Goal: Task Accomplishment & Management: Use online tool/utility

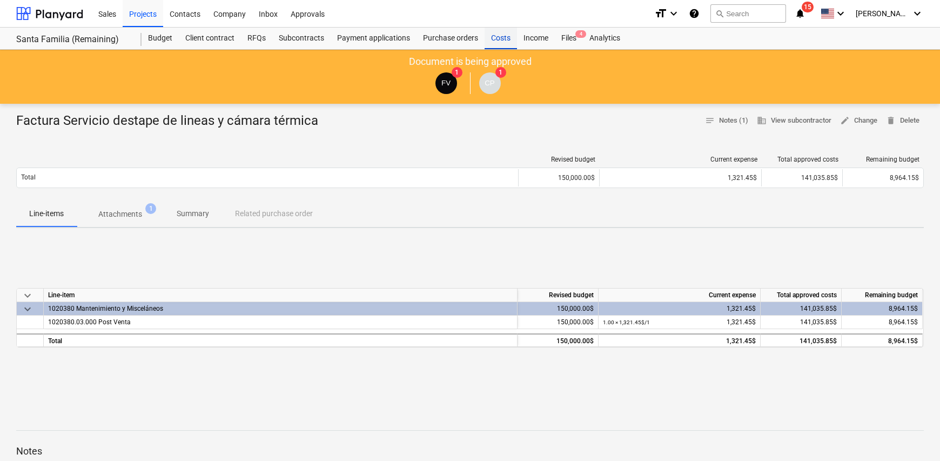
click at [490, 39] on div "Costs" at bounding box center [501, 39] width 32 height 22
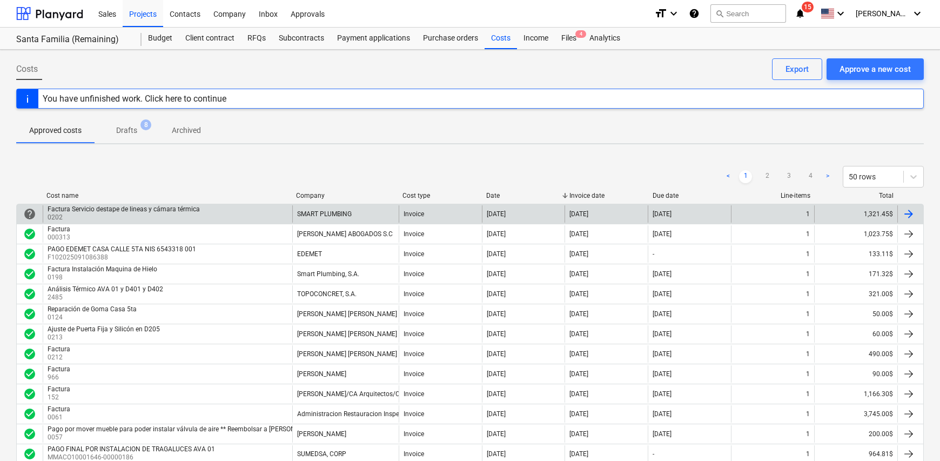
click at [913, 216] on div at bounding box center [909, 214] width 13 height 13
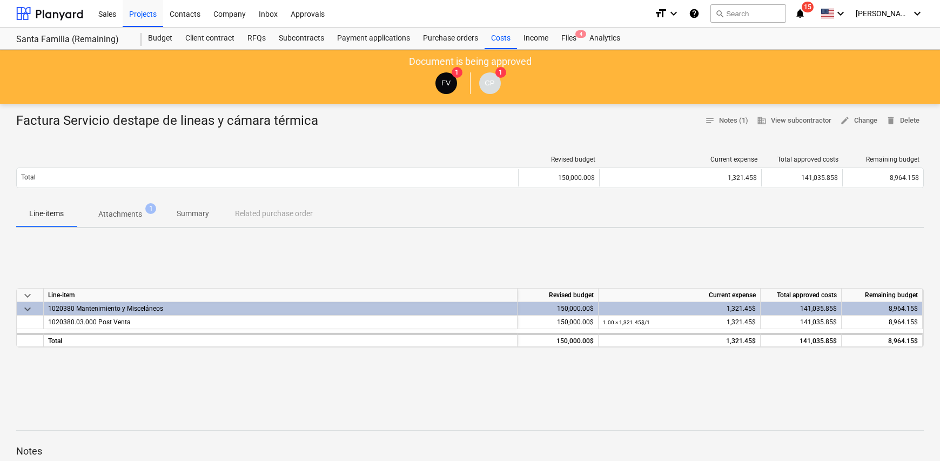
click at [120, 219] on p "Attachments" at bounding box center [120, 214] width 44 height 11
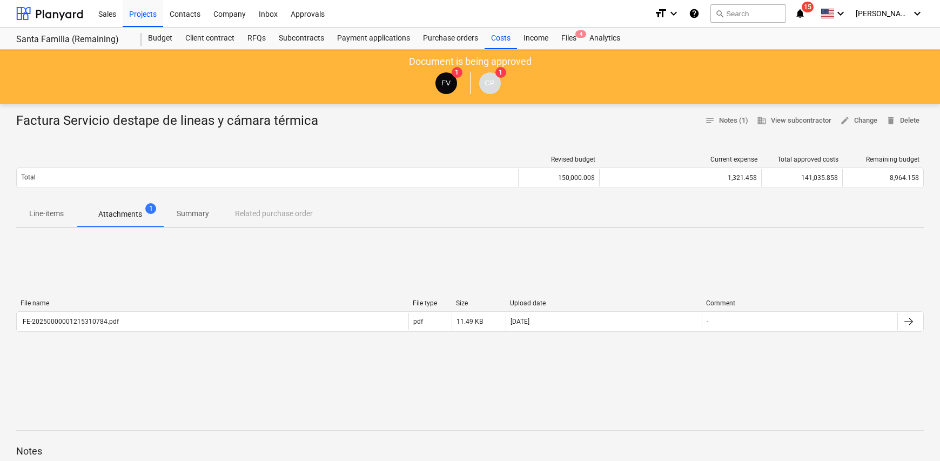
click at [186, 217] on p "Summary" at bounding box center [193, 213] width 32 height 11
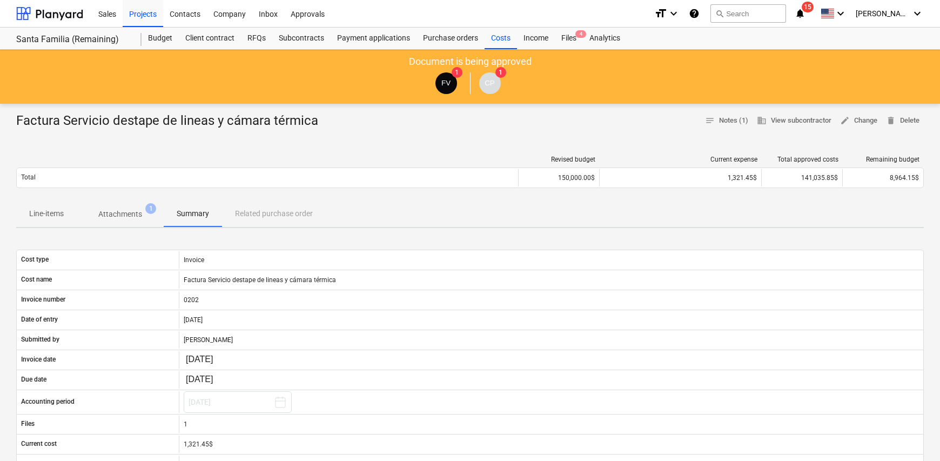
click at [272, 217] on div "Line-items Attachments 1 Summary Related purchase order" at bounding box center [470, 214] width 908 height 26
click at [273, 211] on div "Line-items Attachments 1 Summary Related purchase order" at bounding box center [470, 214] width 908 height 26
click at [907, 118] on span "delete Delete" at bounding box center [903, 121] width 34 height 12
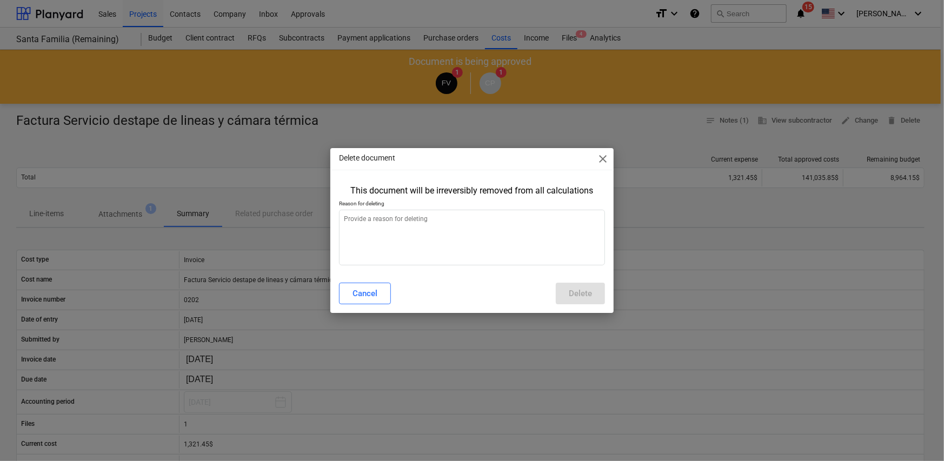
type textarea "x"
click at [385, 228] on textarea at bounding box center [472, 238] width 266 height 56
type textarea "M"
type textarea "x"
type textarea "Mejor pr"
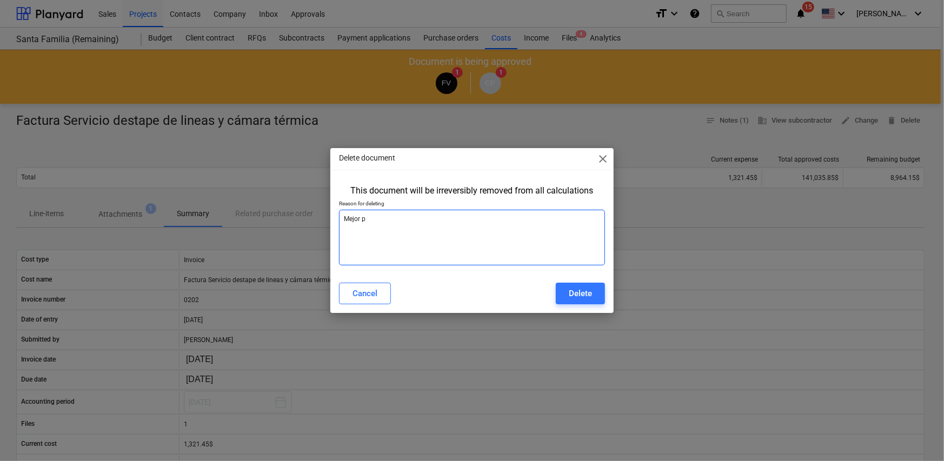
type textarea "x"
type textarea "Mejor pre"
type textarea "x"
type textarea "Mejor prec"
type textarea "x"
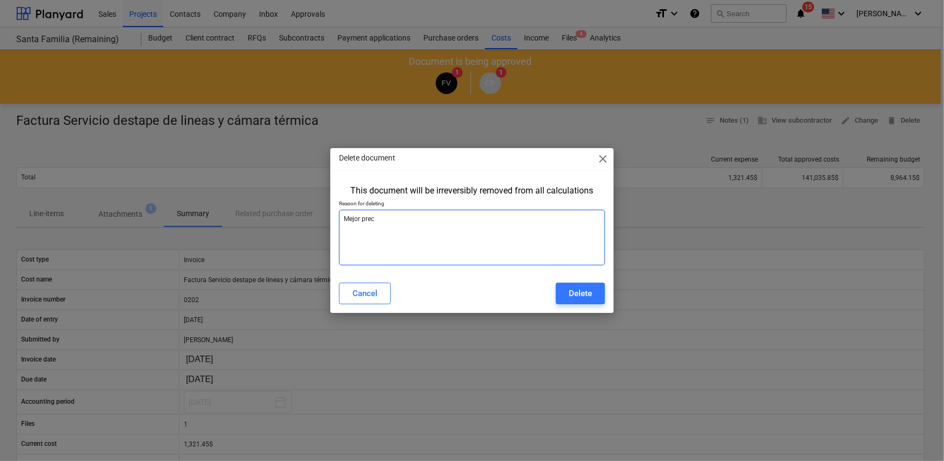
type textarea "Mejor preci"
type textarea "x"
type textarea "Mejor precio"
type textarea "x"
type textarea "Mejor precio"
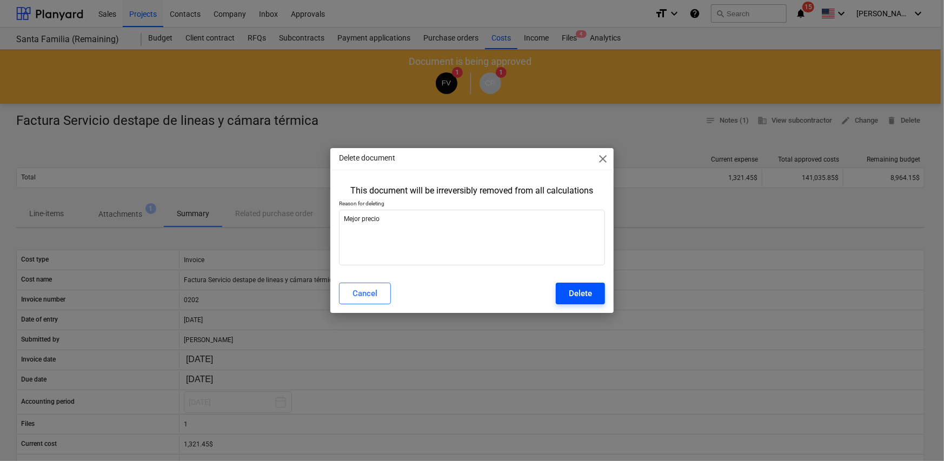
click at [589, 295] on div "Delete" at bounding box center [580, 293] width 23 height 14
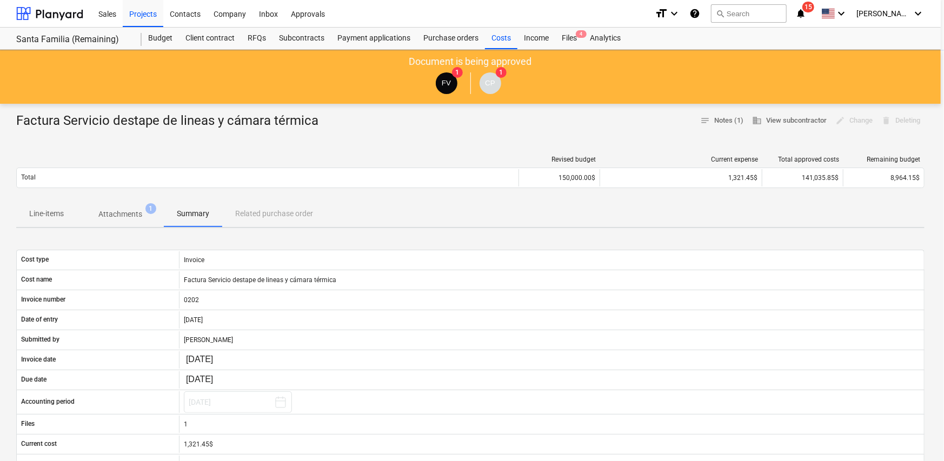
type textarea "x"
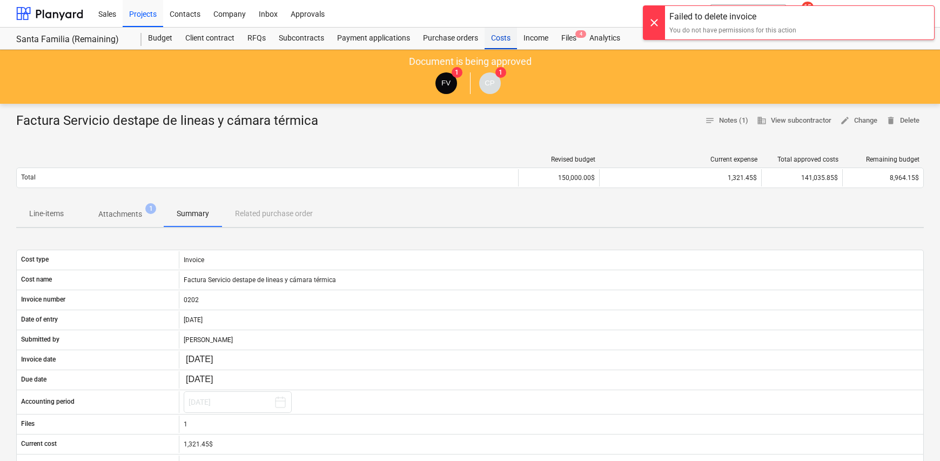
click at [504, 45] on div "Costs" at bounding box center [501, 39] width 32 height 22
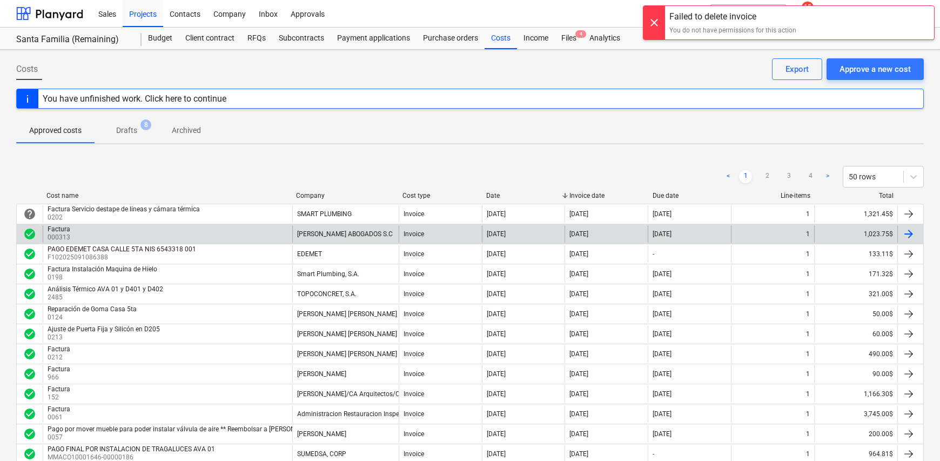
click at [205, 228] on div "Factura 000313" at bounding box center [168, 233] width 250 height 17
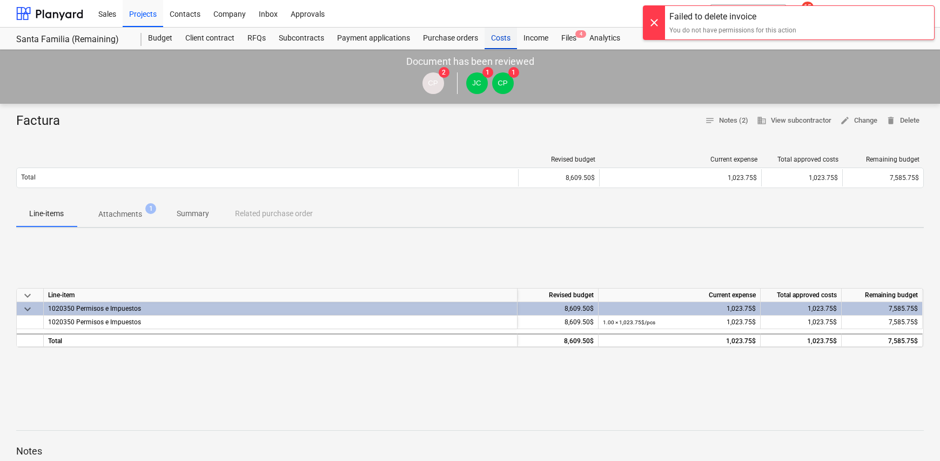
click at [507, 34] on div "Costs" at bounding box center [501, 39] width 32 height 22
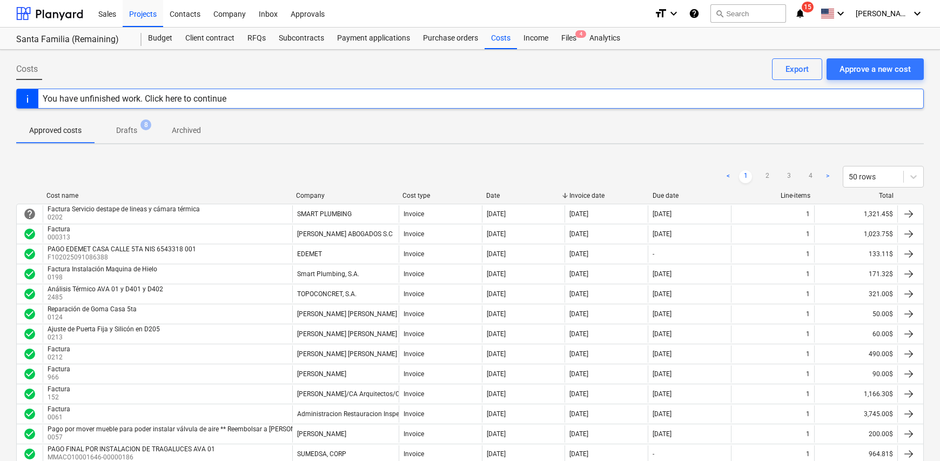
drag, startPoint x: 252, startPoint y: 211, endPoint x: 212, endPoint y: 219, distance: 40.3
click at [212, 219] on div "Factura Servicio destape de lineas y cámara térmica 0202" at bounding box center [168, 213] width 250 height 17
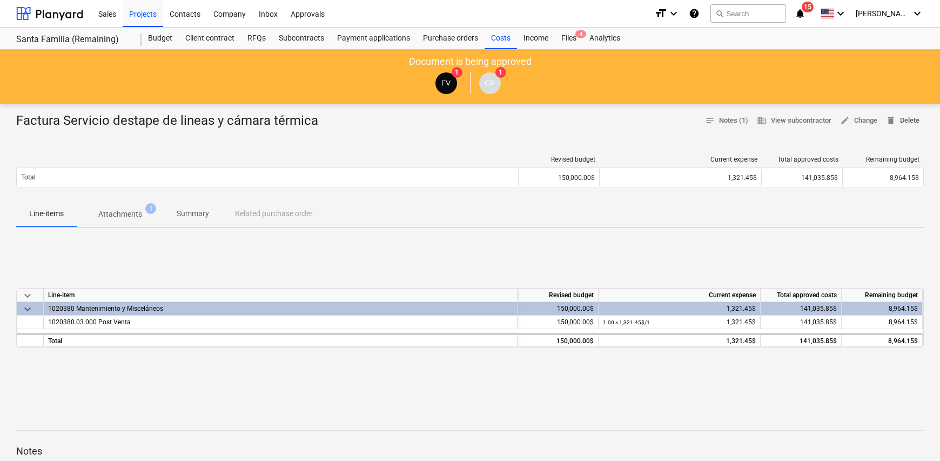
click at [917, 123] on span "delete Delete" at bounding box center [903, 121] width 34 height 12
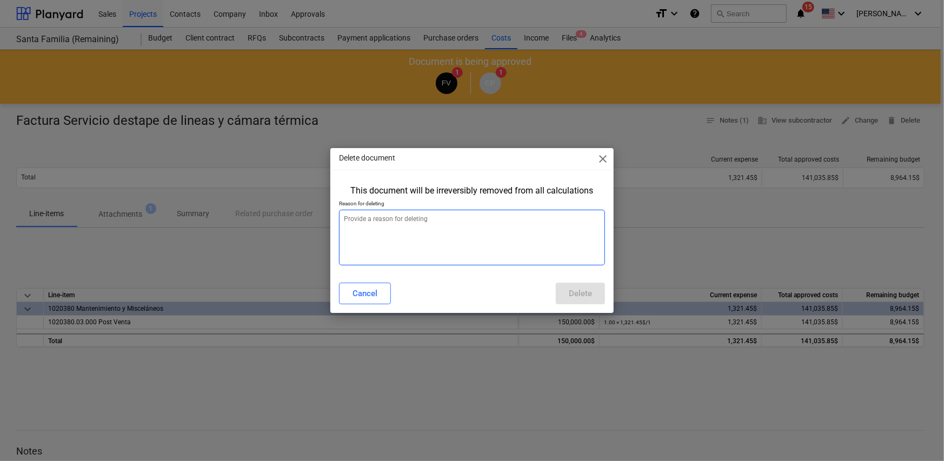
click at [465, 250] on textarea at bounding box center [472, 238] width 266 height 56
type textarea "mejor precio"
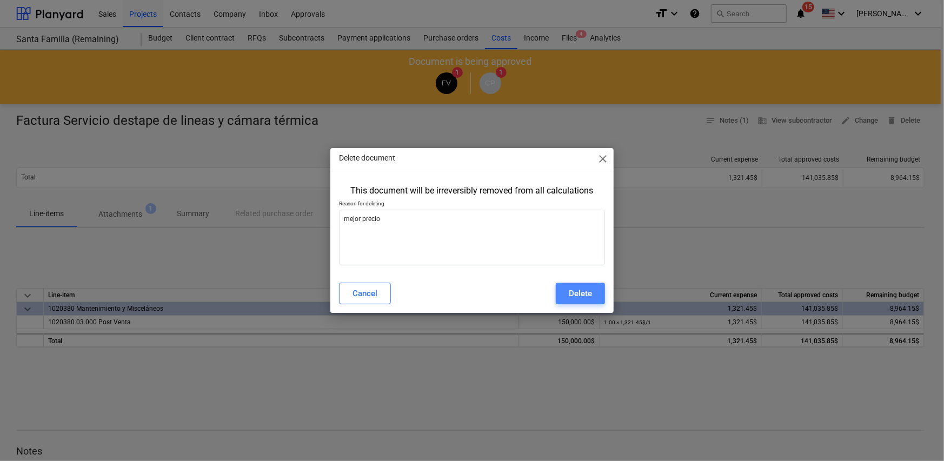
click at [566, 296] on button "Delete" at bounding box center [580, 294] width 49 height 22
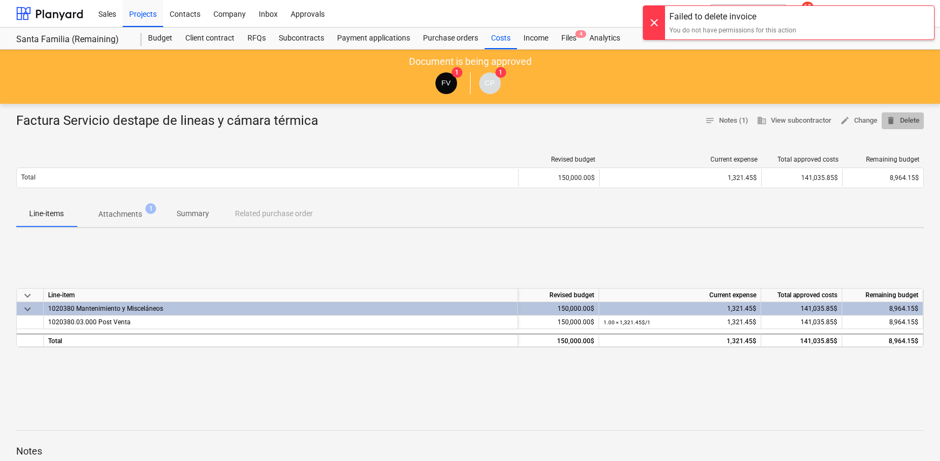
click at [910, 121] on span "delete Delete" at bounding box center [903, 121] width 34 height 12
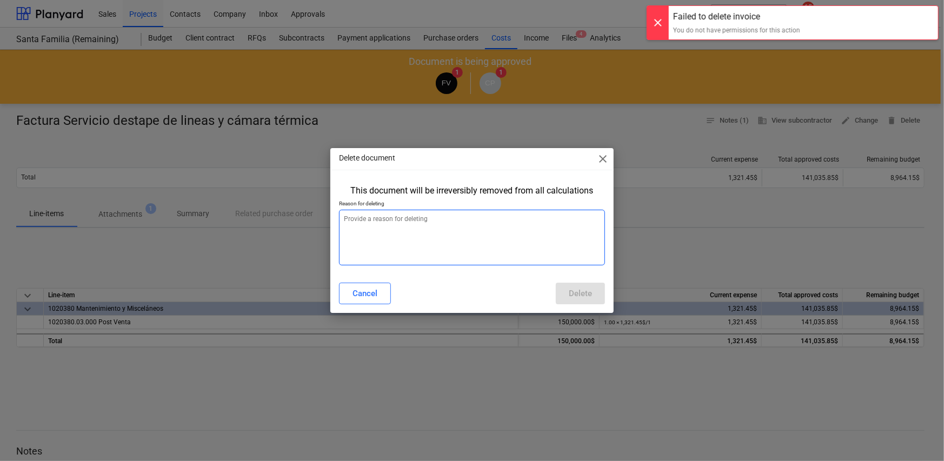
click at [438, 236] on textarea at bounding box center [472, 238] width 266 height 56
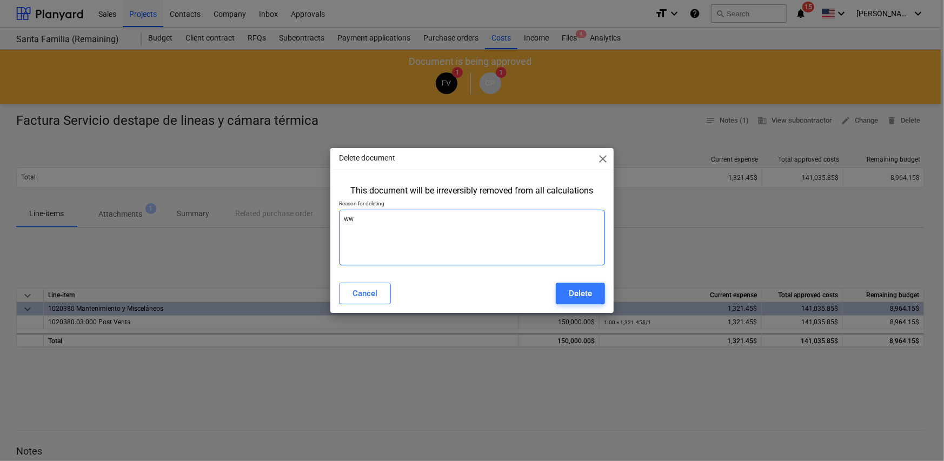
type textarea "w"
type textarea "Mejor precio"
click at [576, 286] on div "Delete" at bounding box center [580, 293] width 23 height 14
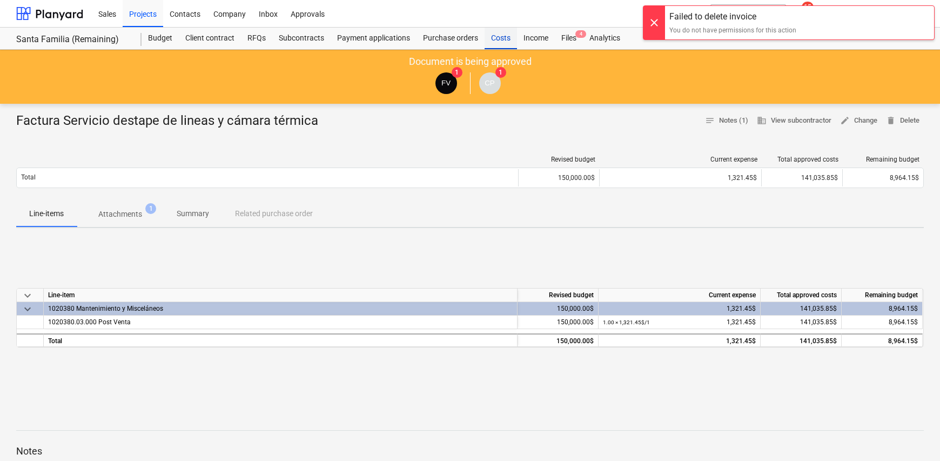
click at [501, 42] on div "Costs" at bounding box center [501, 39] width 32 height 22
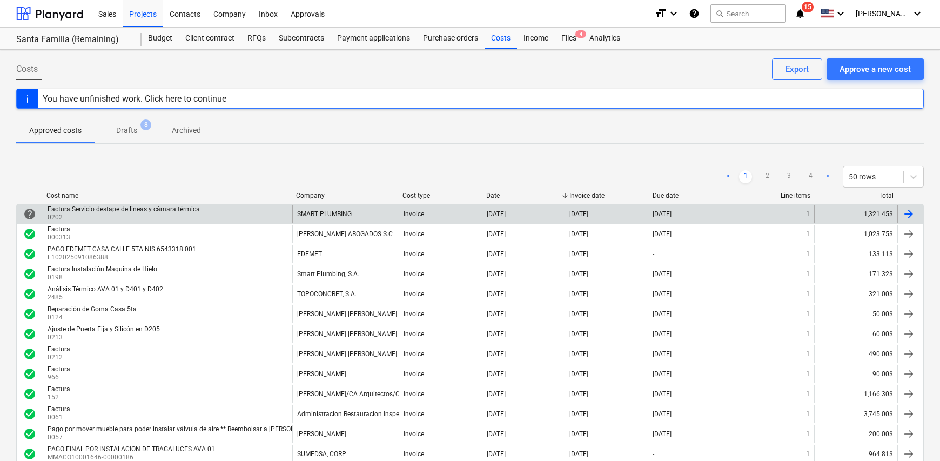
click at [132, 216] on p "0202" at bounding box center [125, 217] width 155 height 9
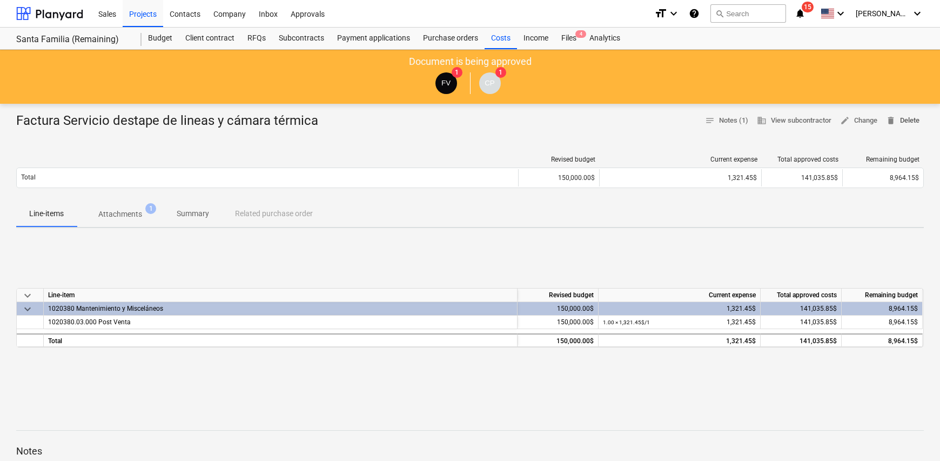
click at [903, 124] on span "delete Delete" at bounding box center [903, 121] width 34 height 12
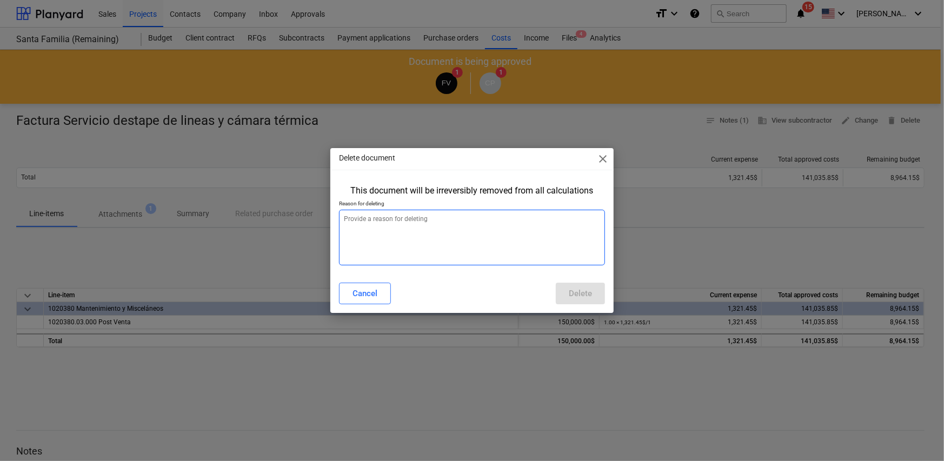
click at [429, 216] on textarea at bounding box center [472, 238] width 266 height 56
type textarea "mejor precio"
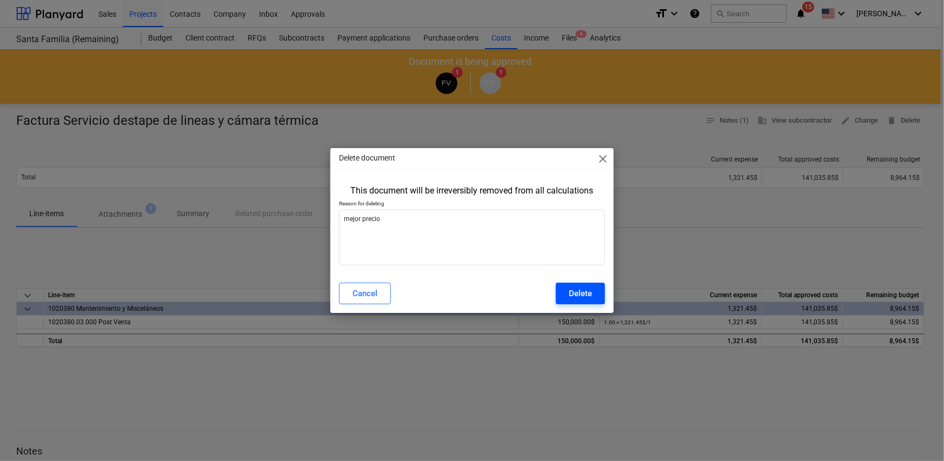
click at [589, 302] on button "Delete" at bounding box center [580, 294] width 49 height 22
